Goal: Task Accomplishment & Management: Use online tool/utility

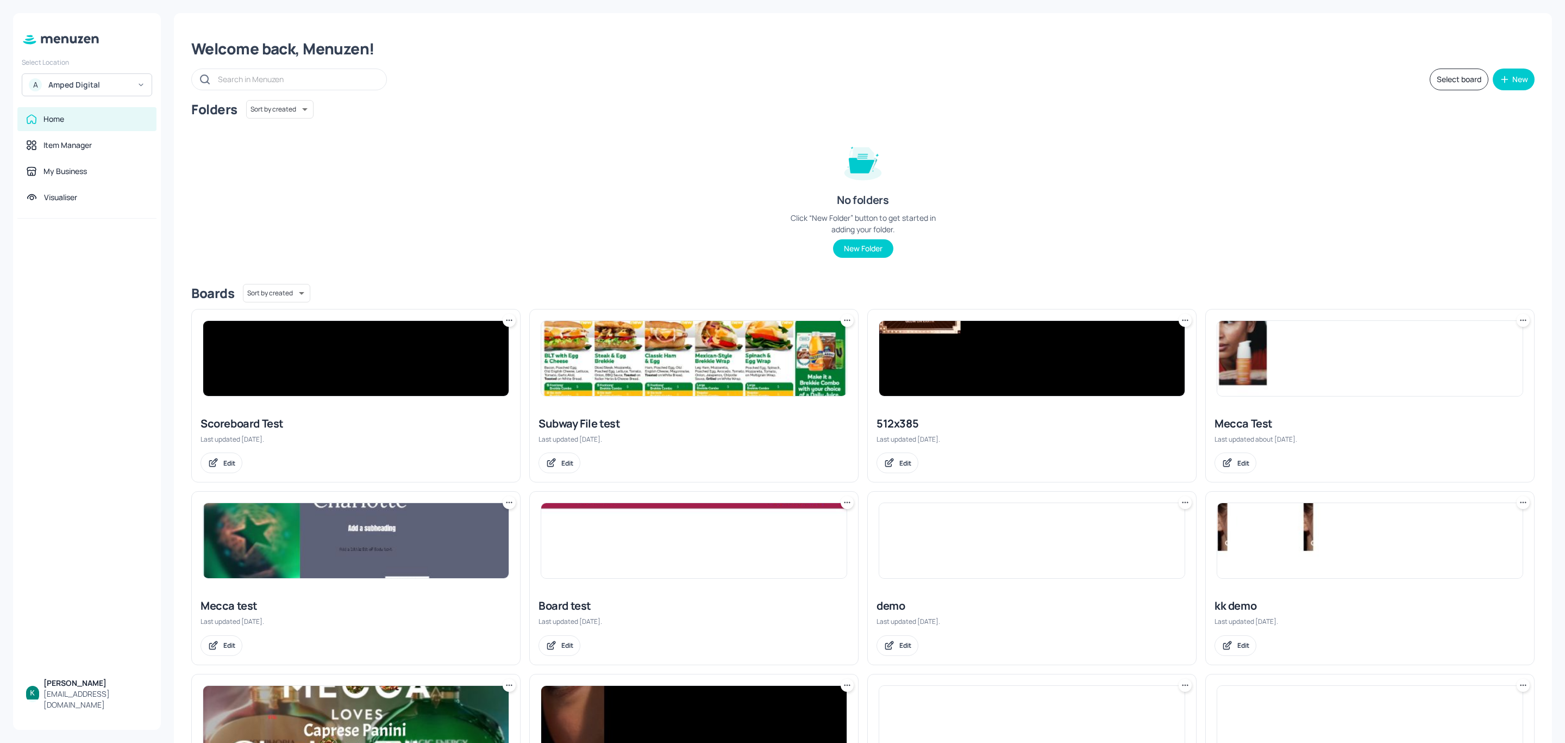
click at [105, 84] on div "Amped Digital" at bounding box center [89, 84] width 82 height 11
click at [87, 109] on div "Subway AU/[GEOGRAPHIC_DATA]" at bounding box center [96, 111] width 95 height 13
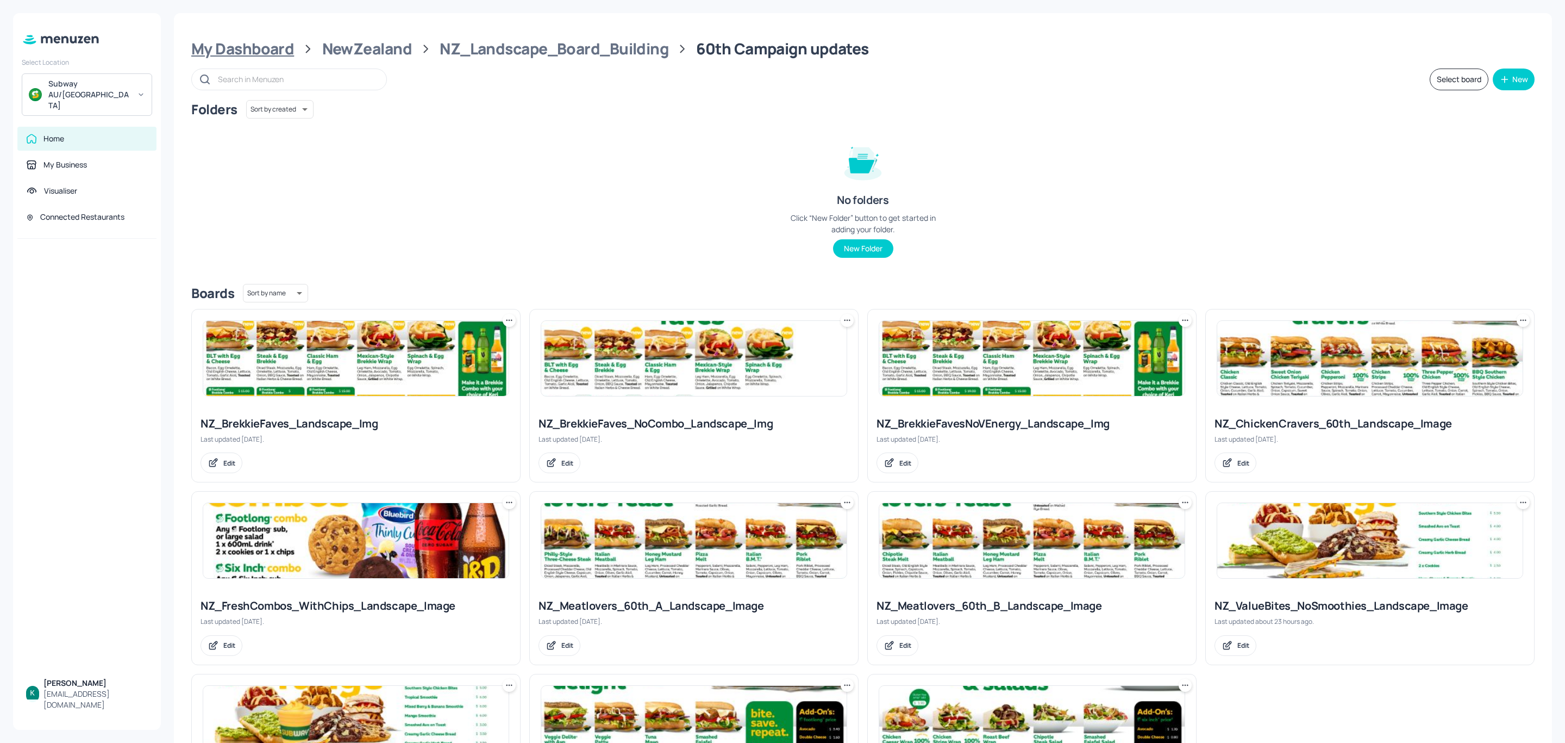
click at [270, 51] on div "My Dashboard" at bounding box center [242, 49] width 103 height 20
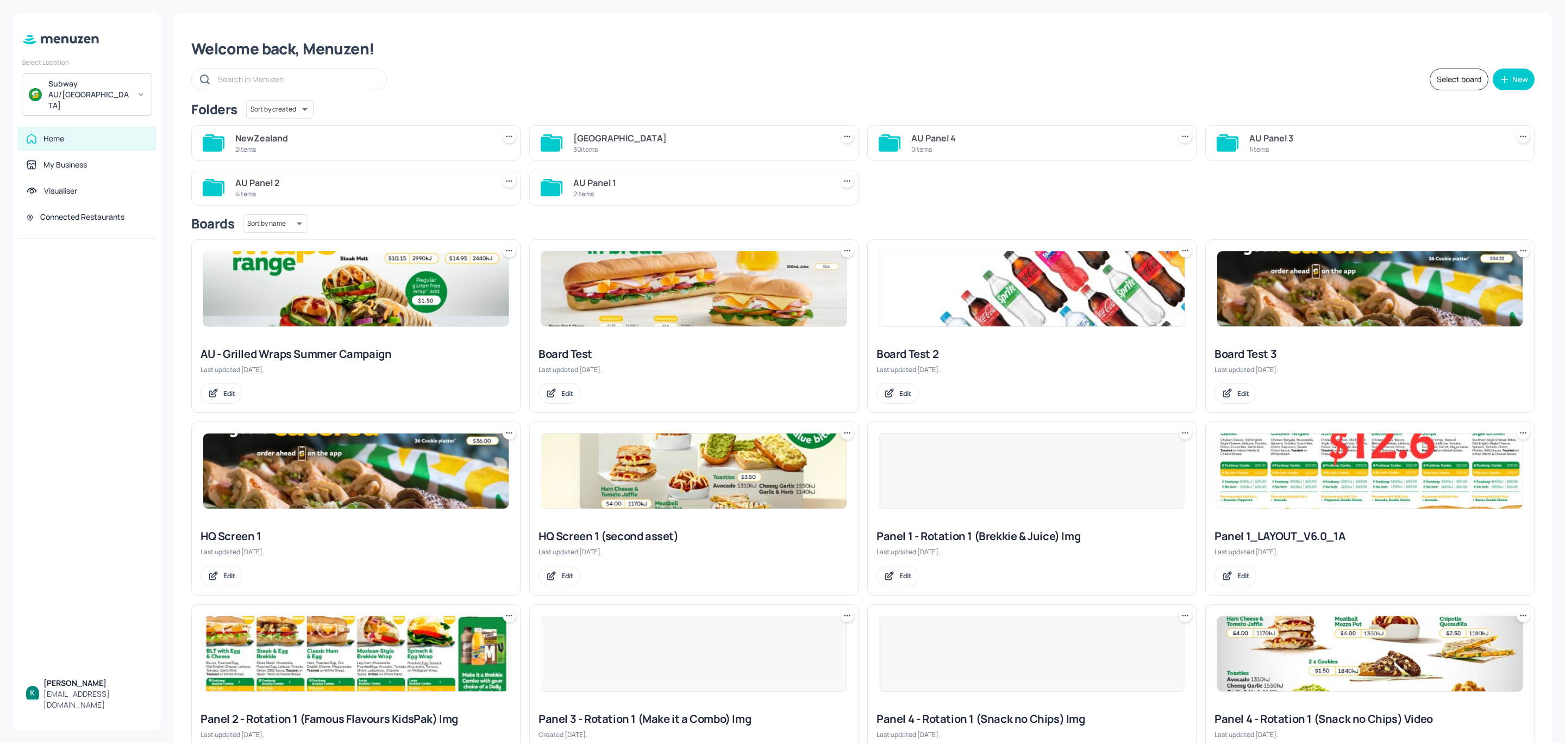
click at [615, 141] on div "[GEOGRAPHIC_DATA]" at bounding box center [700, 138] width 254 height 13
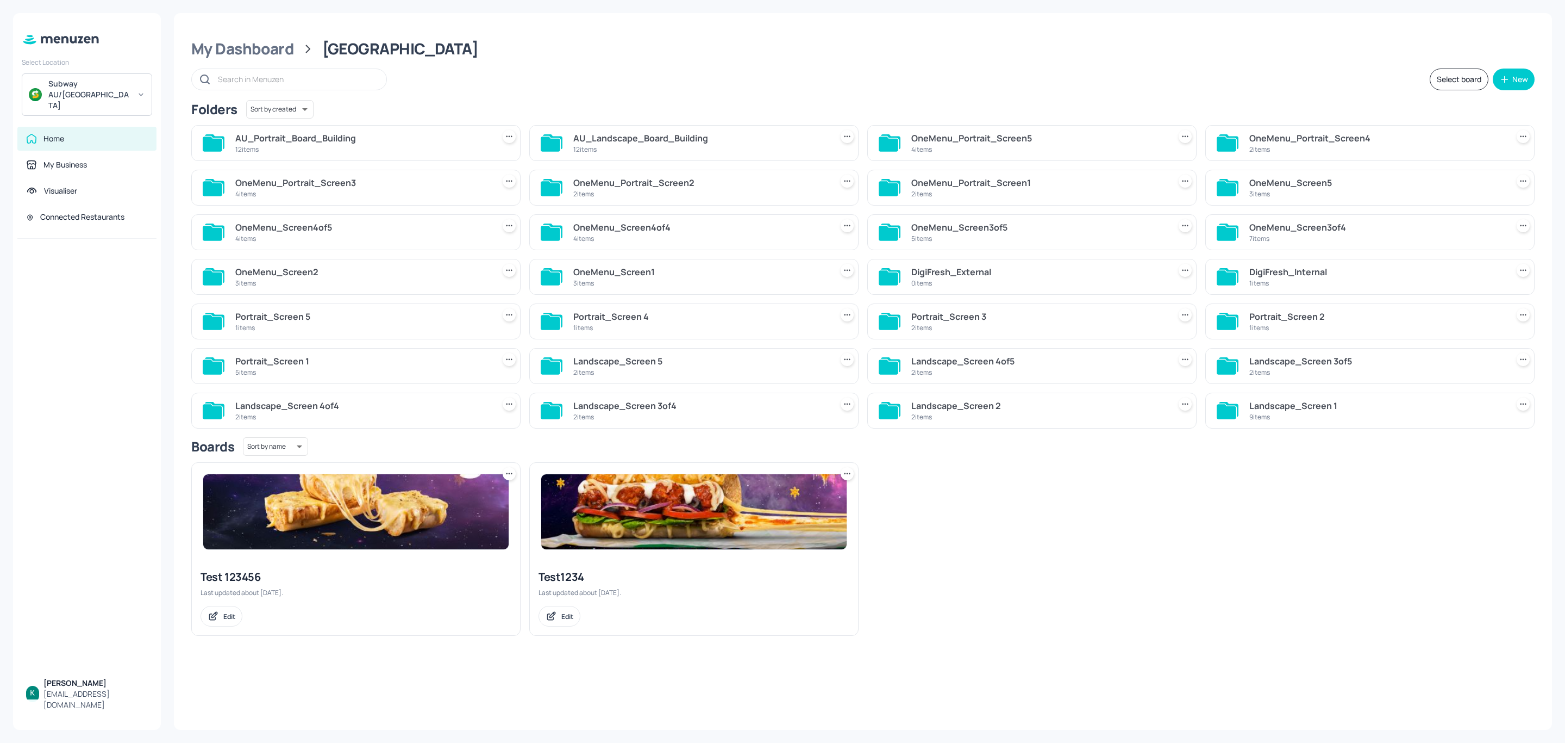
click at [672, 138] on div "AU_Landscape_Board_Building" at bounding box center [700, 138] width 254 height 13
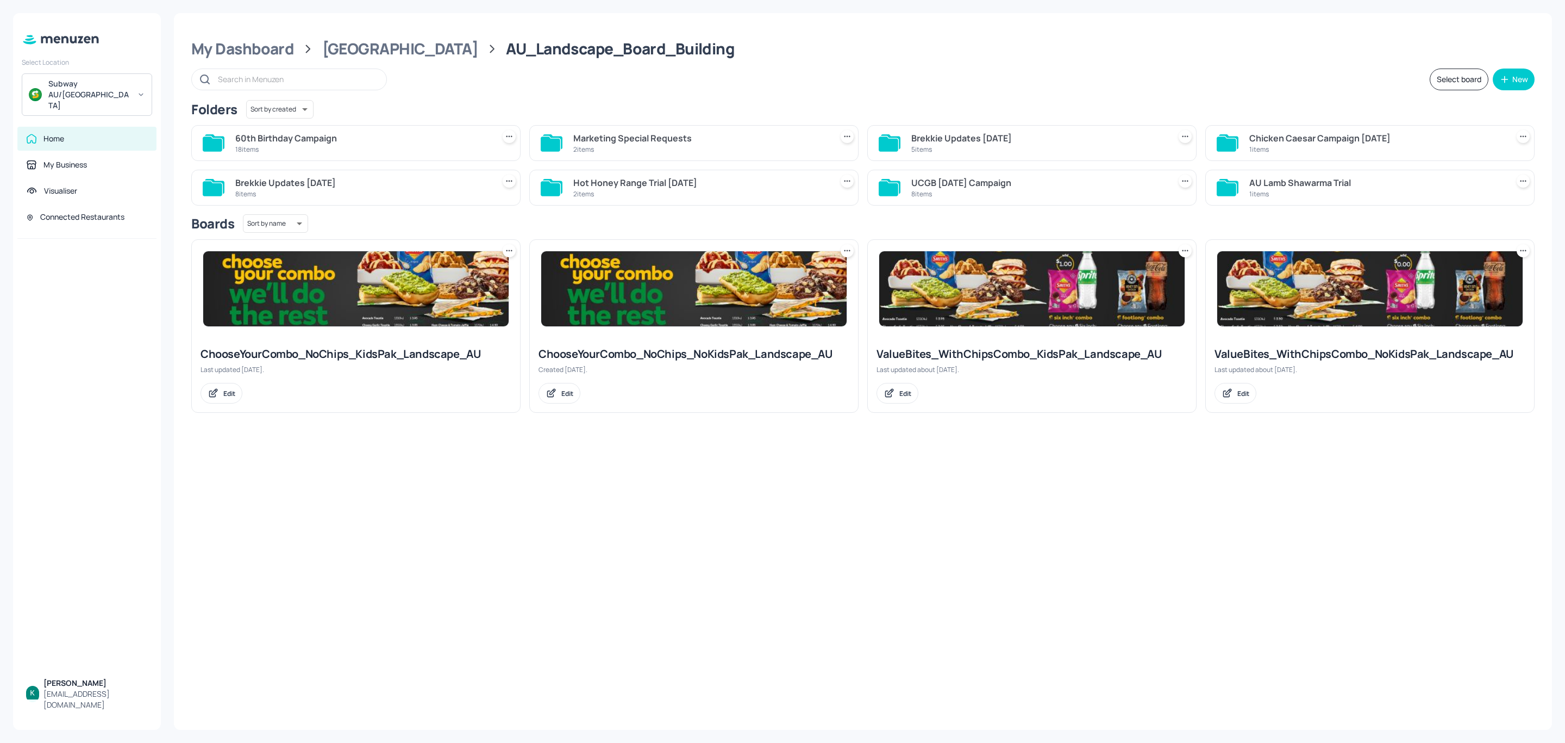
click at [365, 143] on div "60th Birthday Campaign" at bounding box center [362, 138] width 254 height 13
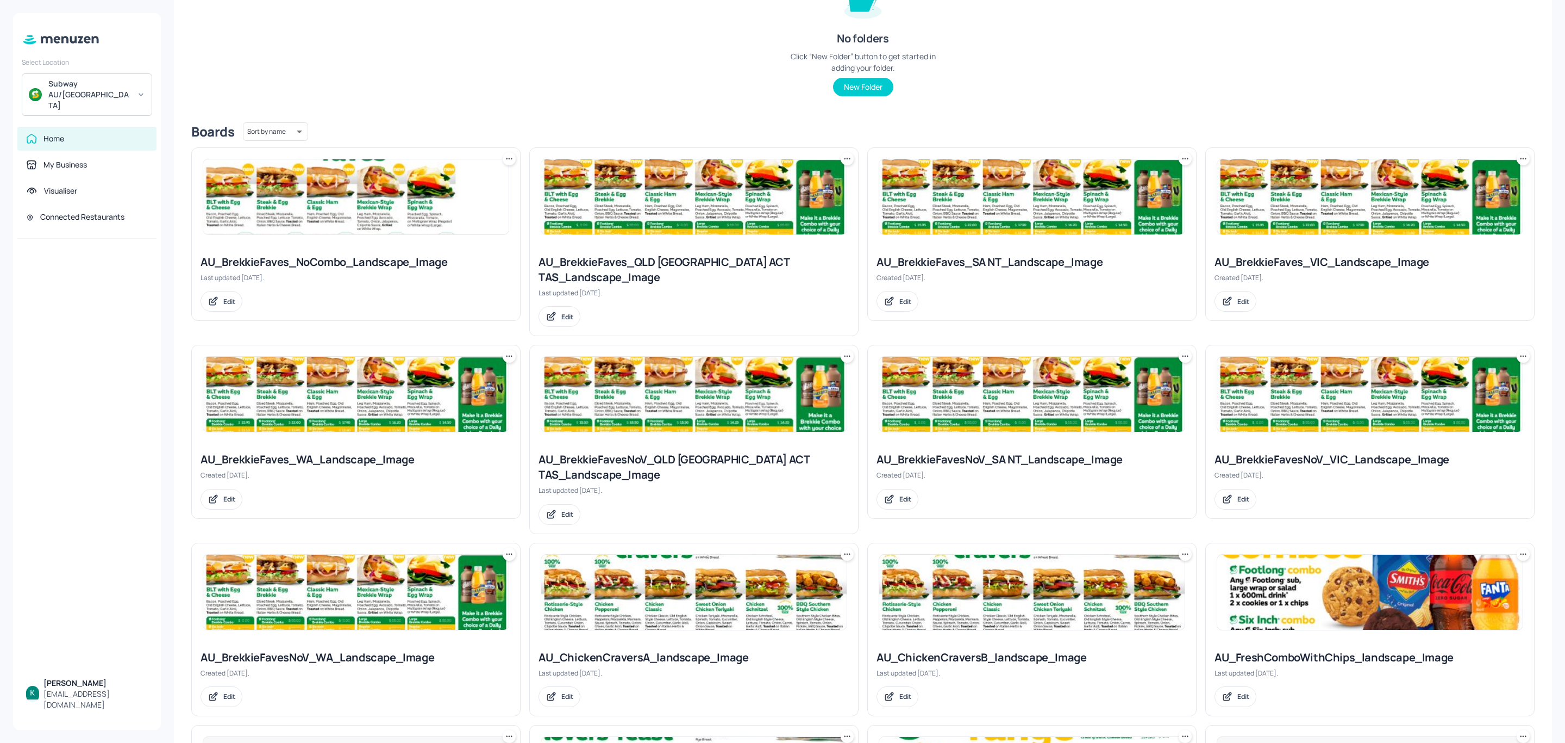
scroll to position [163, 0]
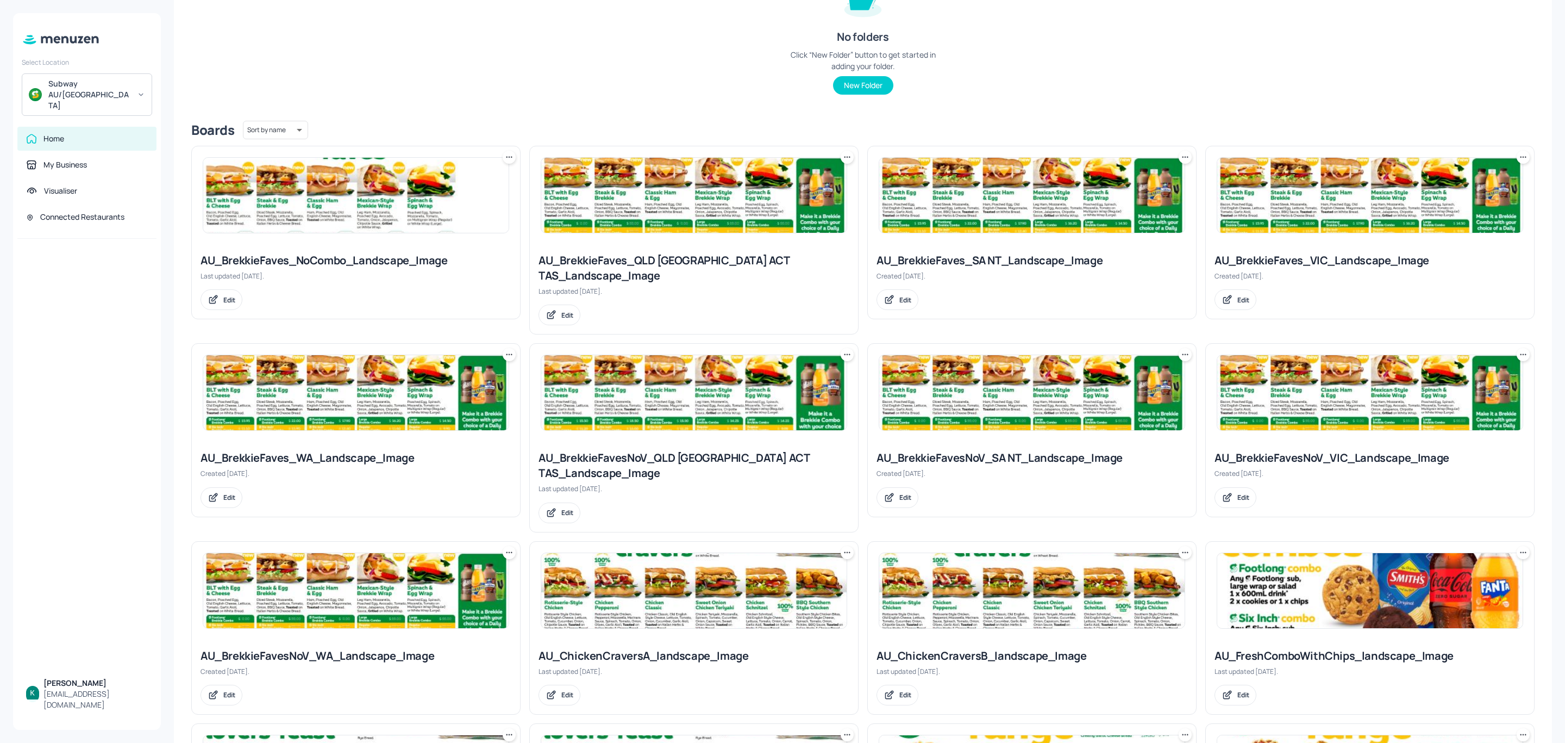
click at [1315, 258] on div "AU_BrekkieFaves_VIC_Landscape_Image" at bounding box center [1370, 260] width 311 height 15
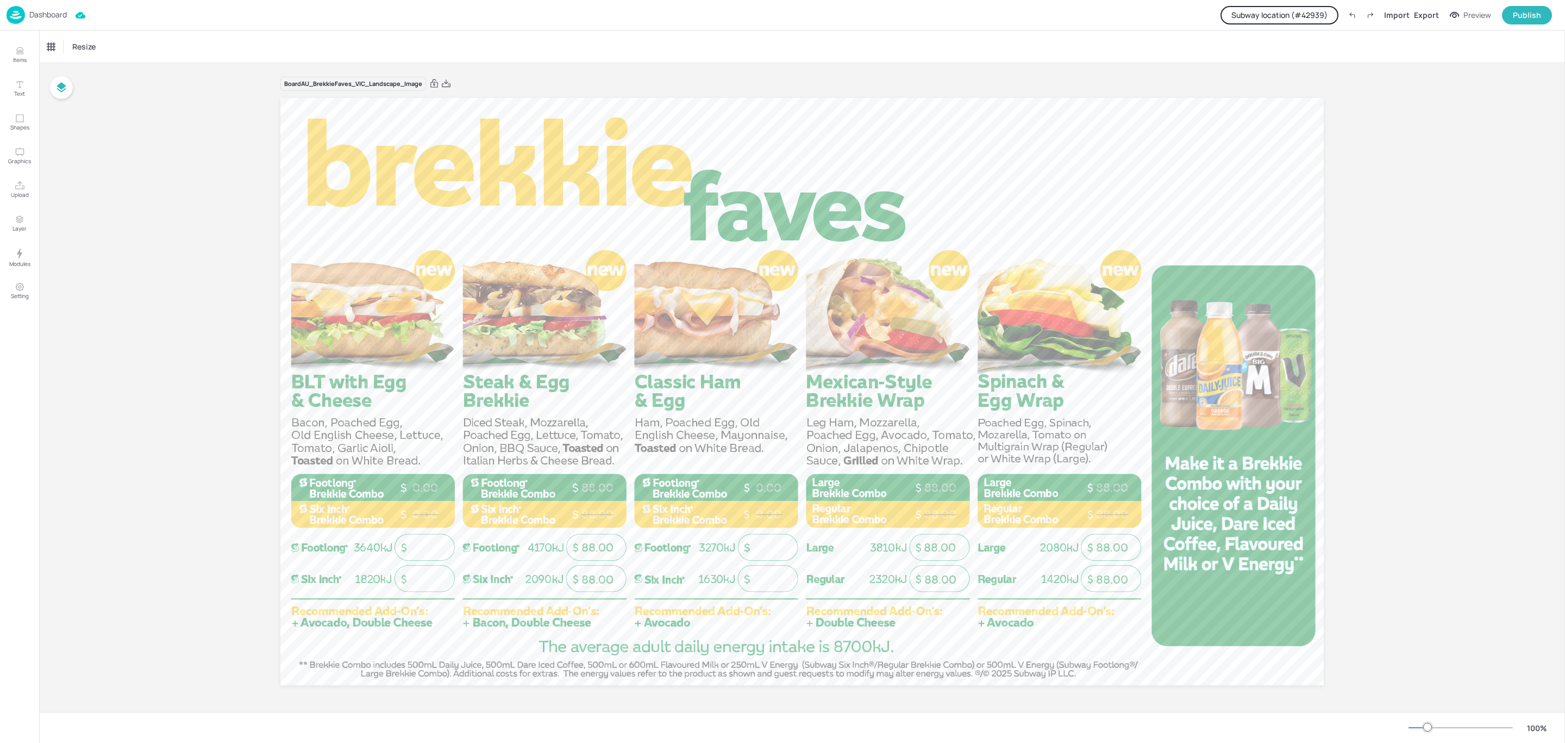
click at [1294, 15] on button "Subway location (# 42939 )" at bounding box center [1280, 15] width 118 height 18
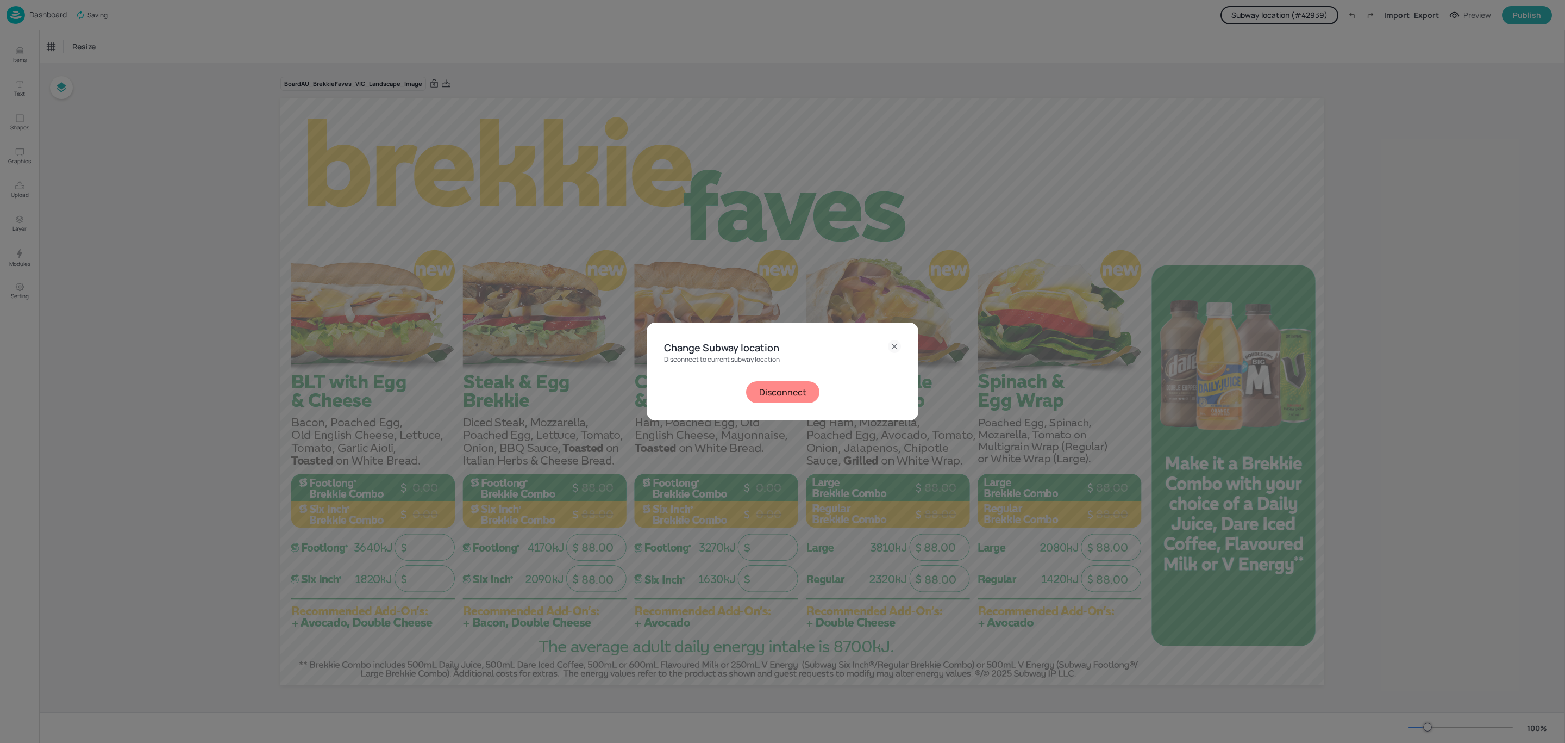
click at [780, 395] on button "Disconnect" at bounding box center [782, 392] width 73 height 22
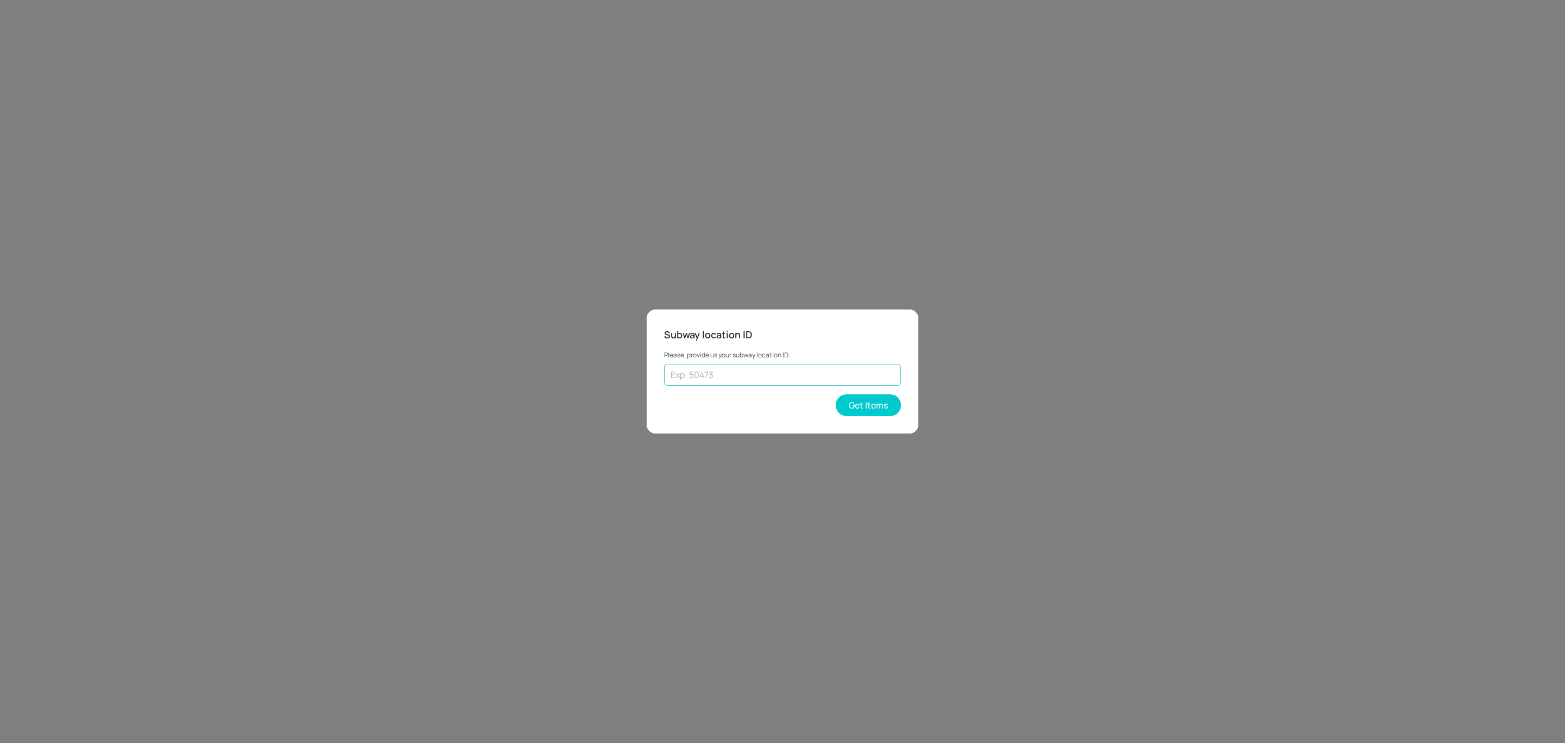
click at [700, 373] on input "text" at bounding box center [782, 375] width 237 height 22
paste input "52043"
type input "52043"
click at [853, 408] on button "Get Items" at bounding box center [868, 405] width 65 height 22
